Goal: Navigation & Orientation: Understand site structure

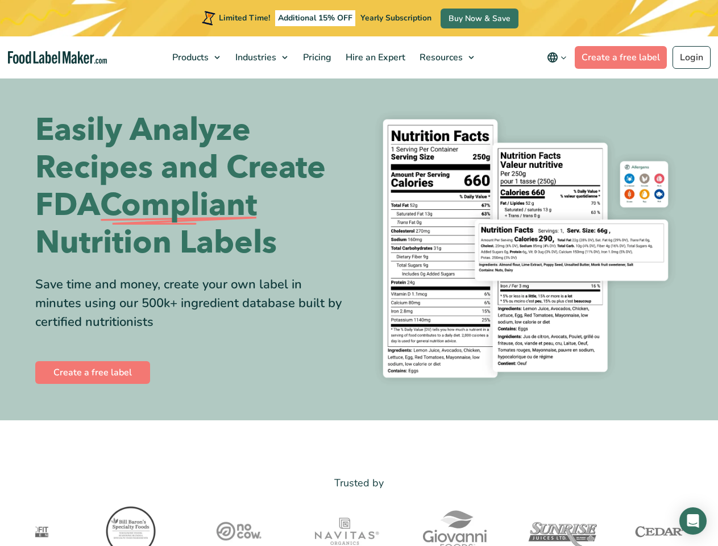
click at [359, 273] on div "Easily Analyze Recipes and Create FDA Compliant Nutrition Labels Save time and …" at bounding box center [359, 248] width 649 height 289
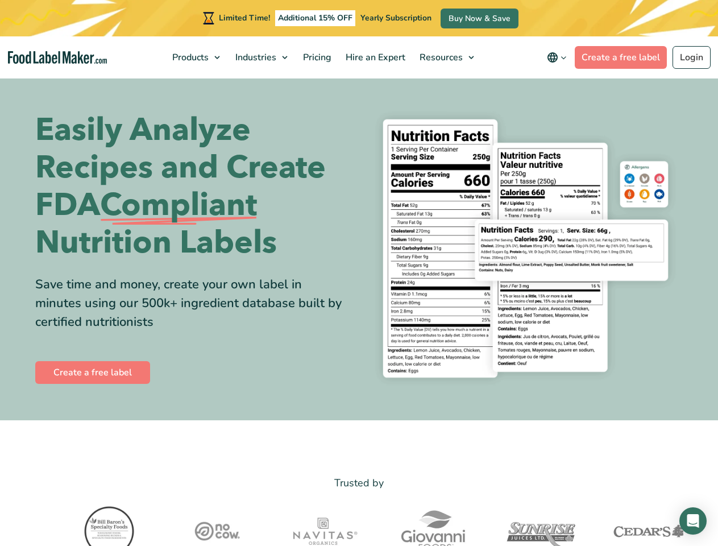
click at [197, 57] on span "Products" at bounding box center [189, 57] width 41 height 13
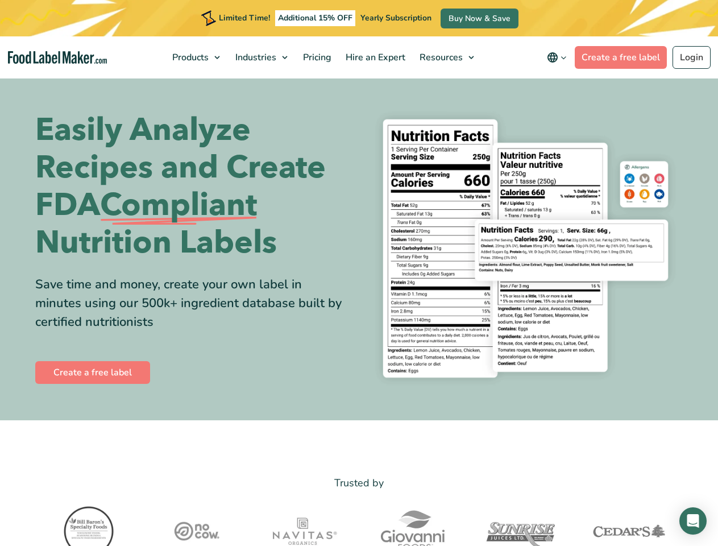
click at [263, 57] on span "Industries" at bounding box center [255, 57] width 46 height 13
click at [448, 57] on span "Resources" at bounding box center [440, 57] width 48 height 13
